Goal: Transaction & Acquisition: Book appointment/travel/reservation

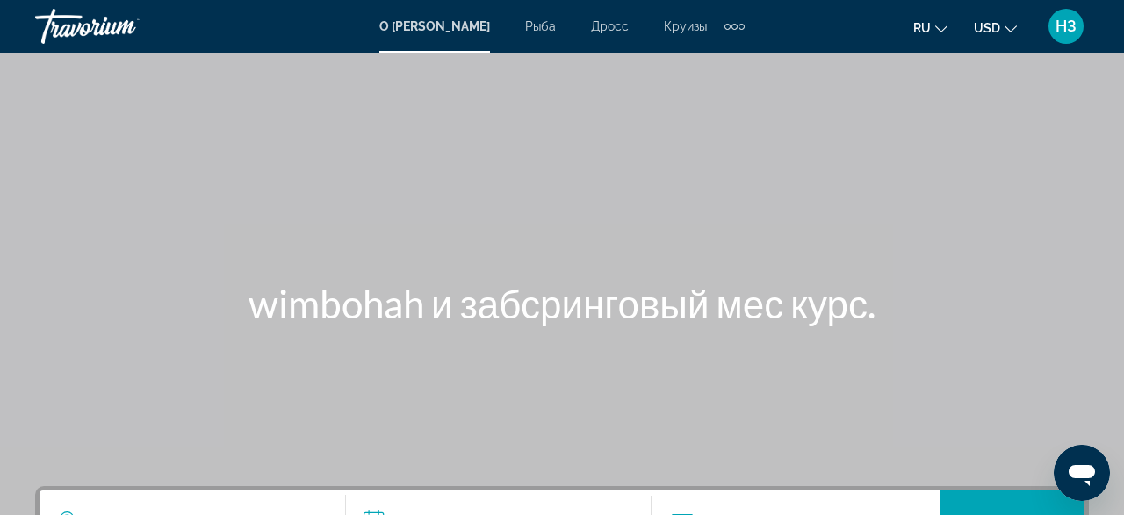
scroll to position [274, 0]
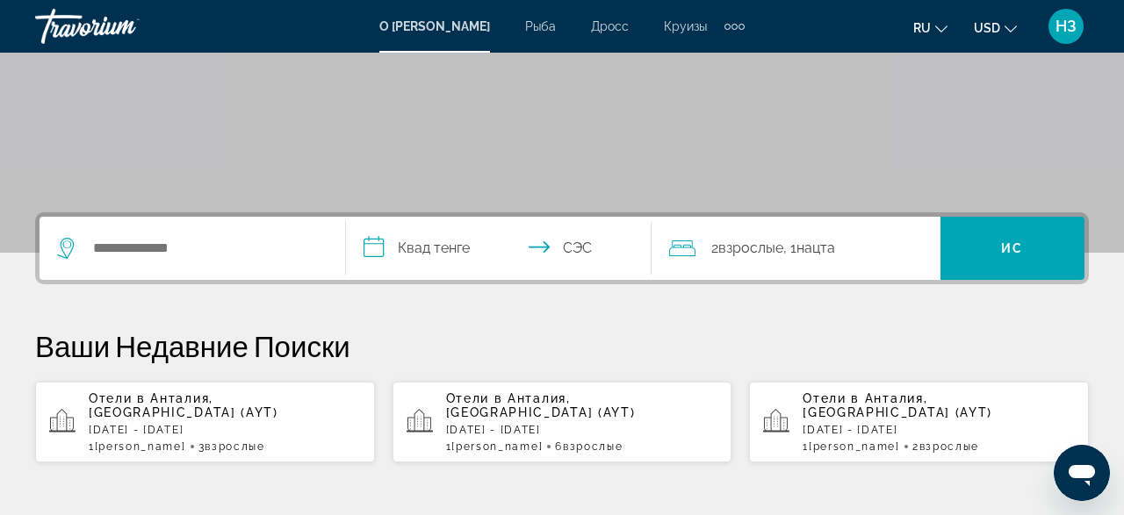
click at [154, 406] on div "Отели в [GEOGRAPHIC_DATA], [GEOGRAPHIC_DATA] (AYT) [DATE] - [DATE] 1 Комтэ [PER…" at bounding box center [225, 421] width 272 height 61
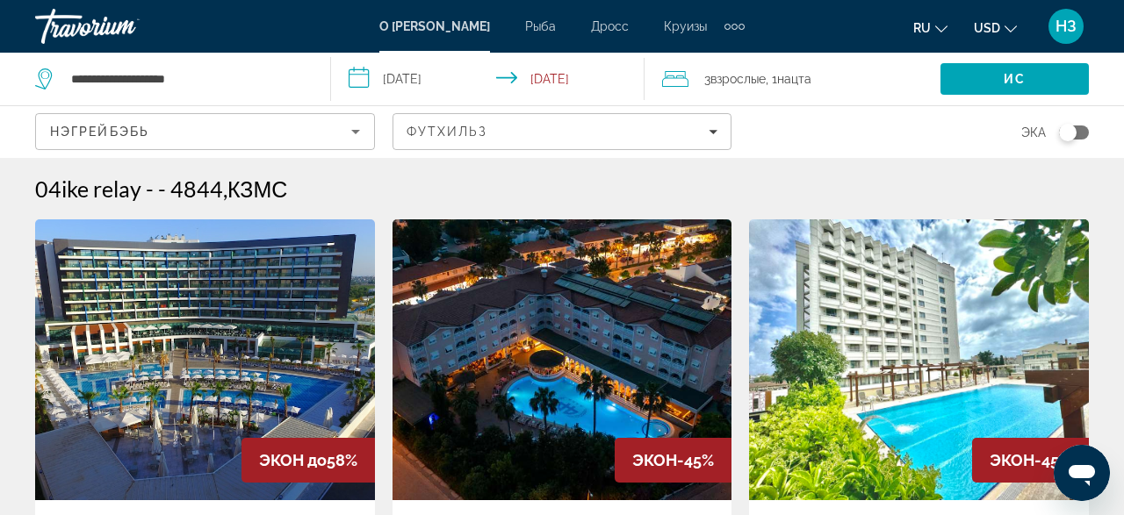
click at [680, 83] on icon "Путешественники: 3 взрослых, 0 детей" at bounding box center [675, 78] width 26 height 21
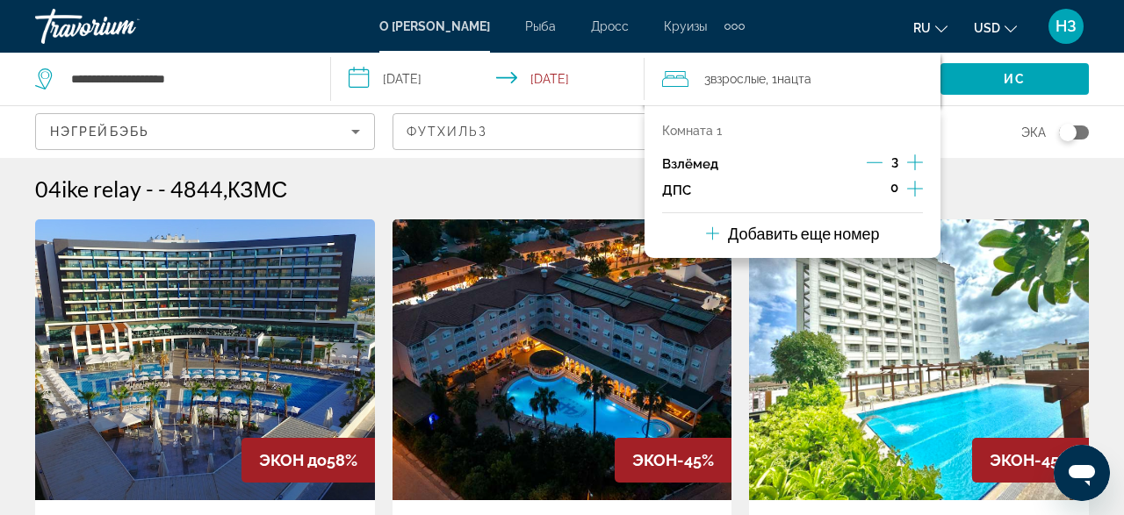
click at [913, 162] on icon "Приращение взрослых" at bounding box center [915, 162] width 16 height 21
click at [880, 159] on icon "Декремент взрослых" at bounding box center [874, 162] width 16 height 16
click at [875, 161] on icon "Декремент взрослых" at bounding box center [874, 162] width 16 height 16
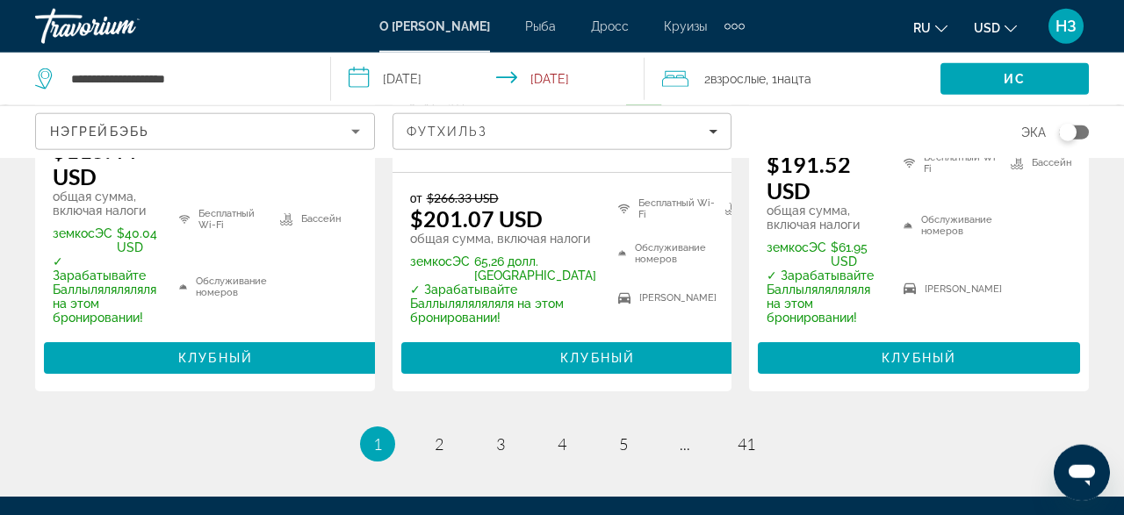
scroll to position [2921, 0]
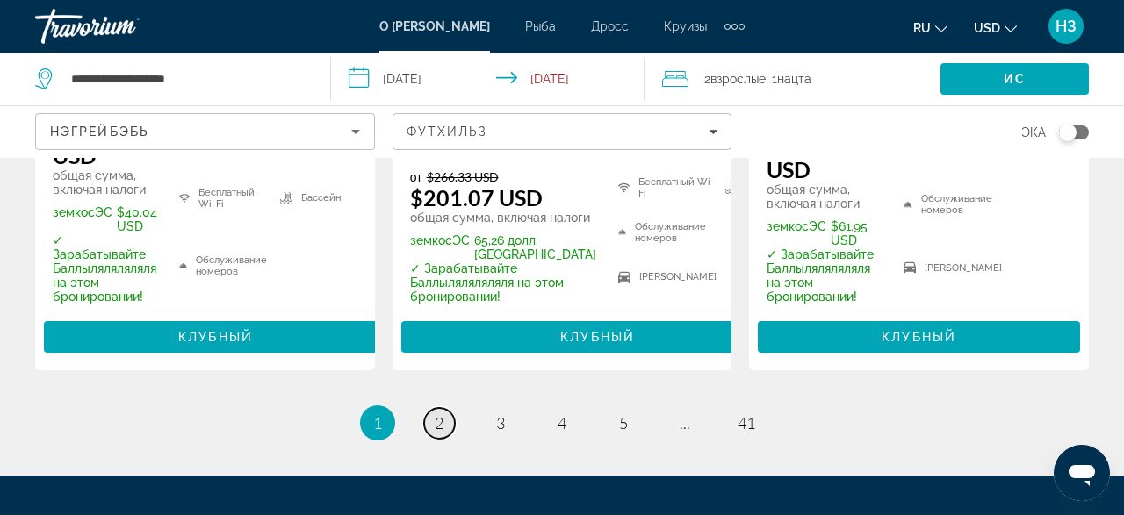
click at [440, 413] on span "2" at bounding box center [438, 422] width 9 height 19
